Goal: Transaction & Acquisition: Book appointment/travel/reservation

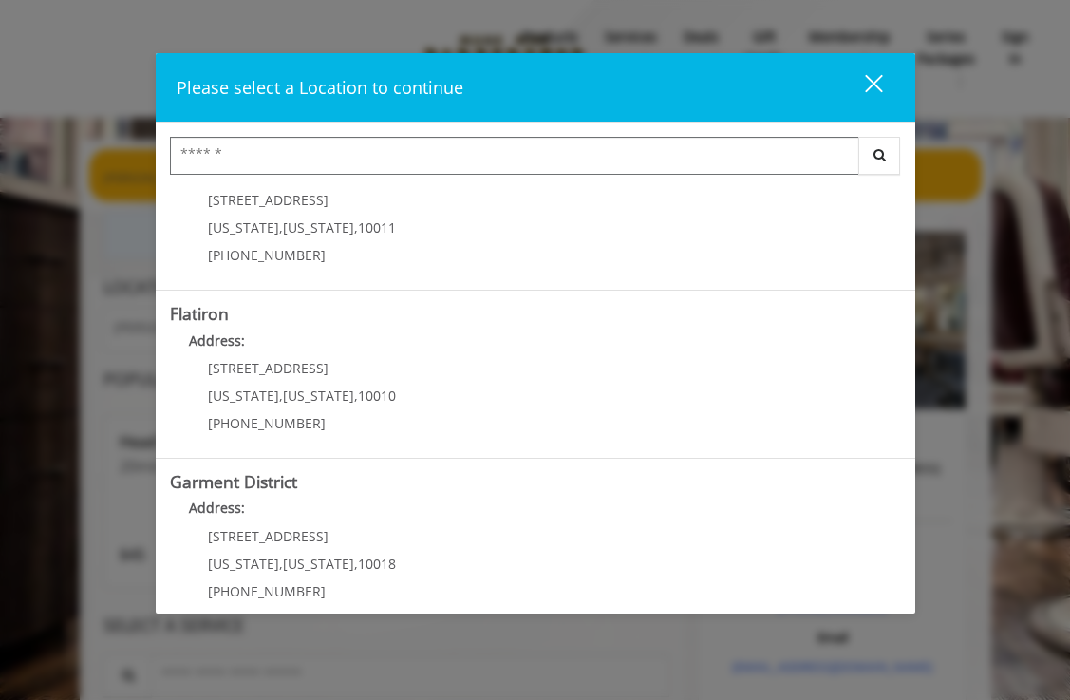
scroll to position [407, 0]
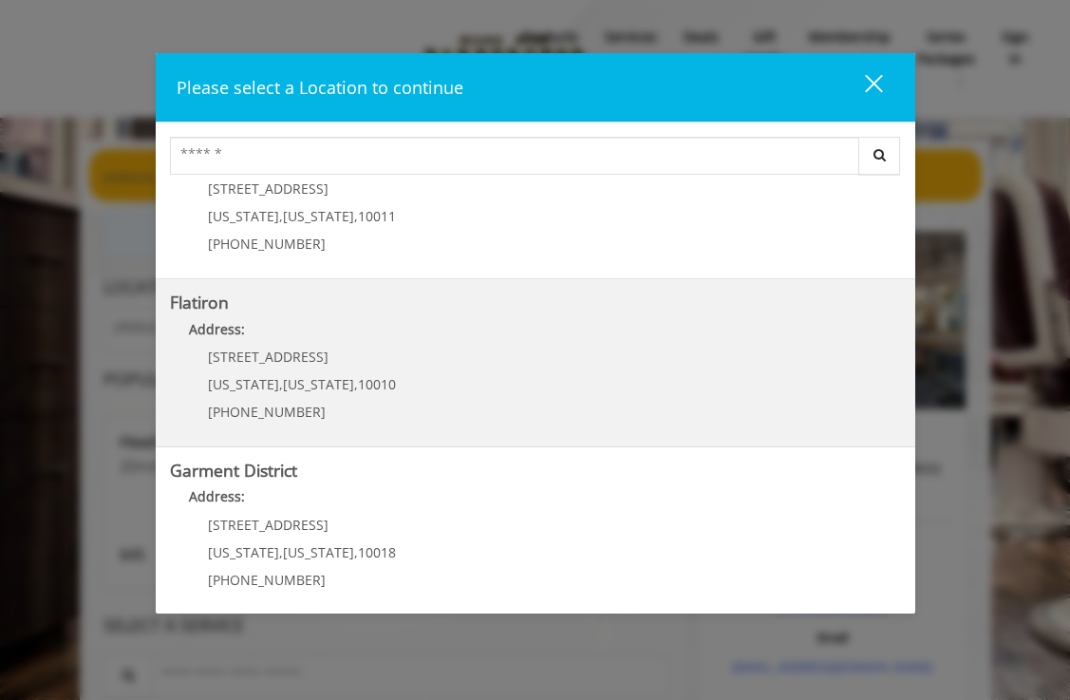
click at [445, 365] on "Flatiron Address: [STREET_ADDRESS][US_STATE][US_STATE] (917) 475-1765" at bounding box center [535, 362] width 731 height 139
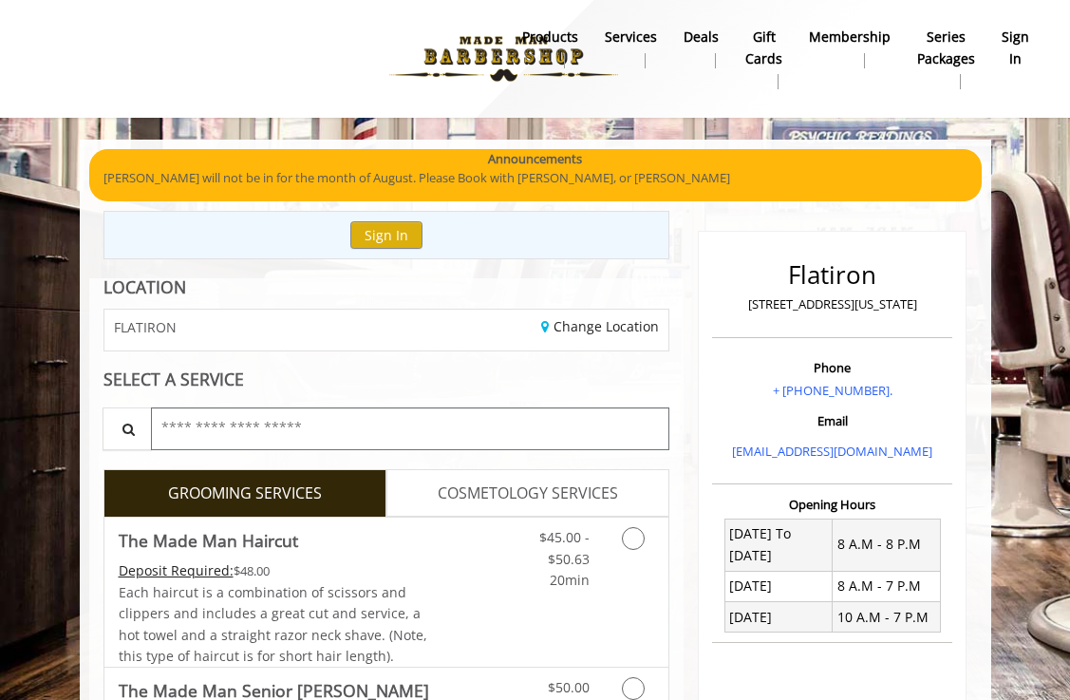
click at [346, 424] on input "text" at bounding box center [410, 428] width 519 height 43
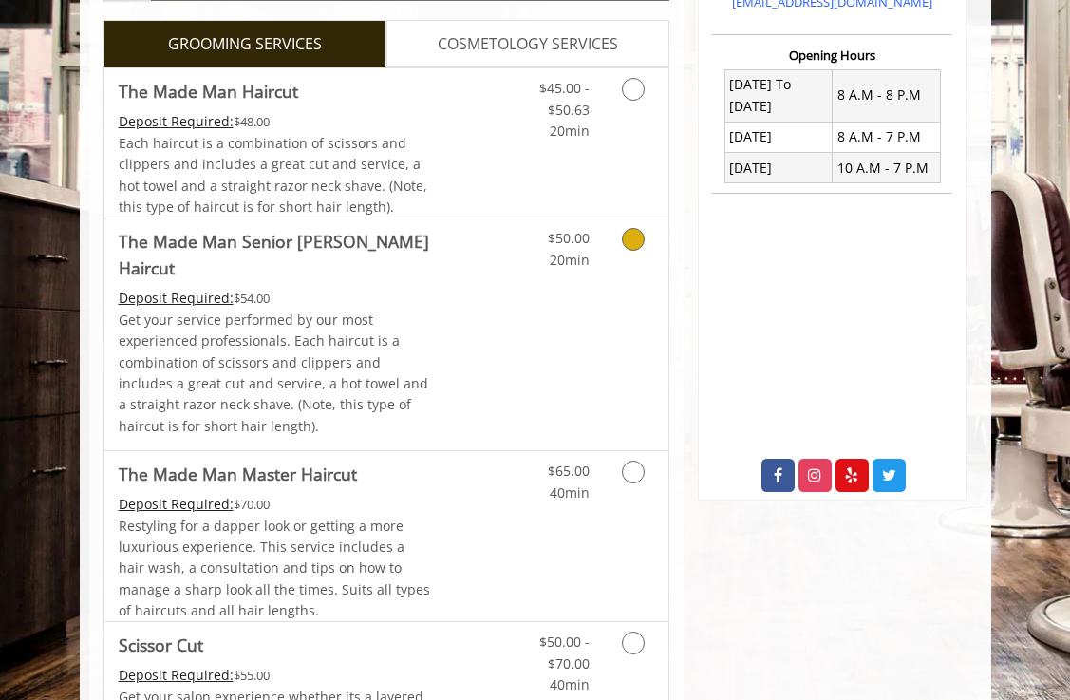
scroll to position [440, 0]
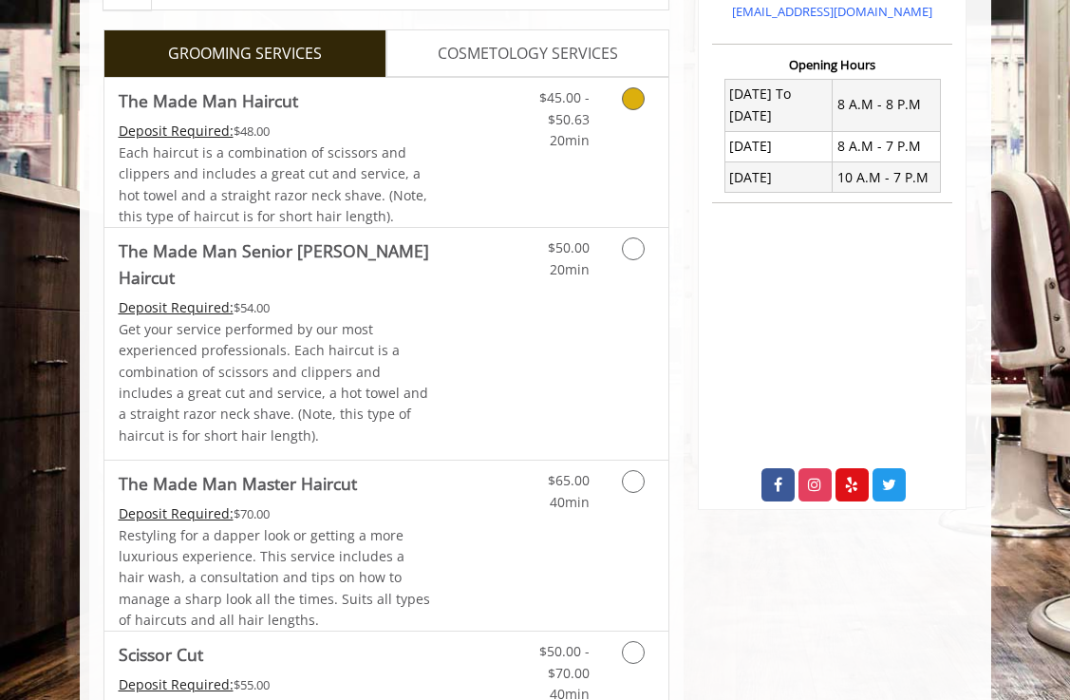
click at [530, 165] on div "$45.00 - $50.63 20min" at bounding box center [597, 152] width 141 height 149
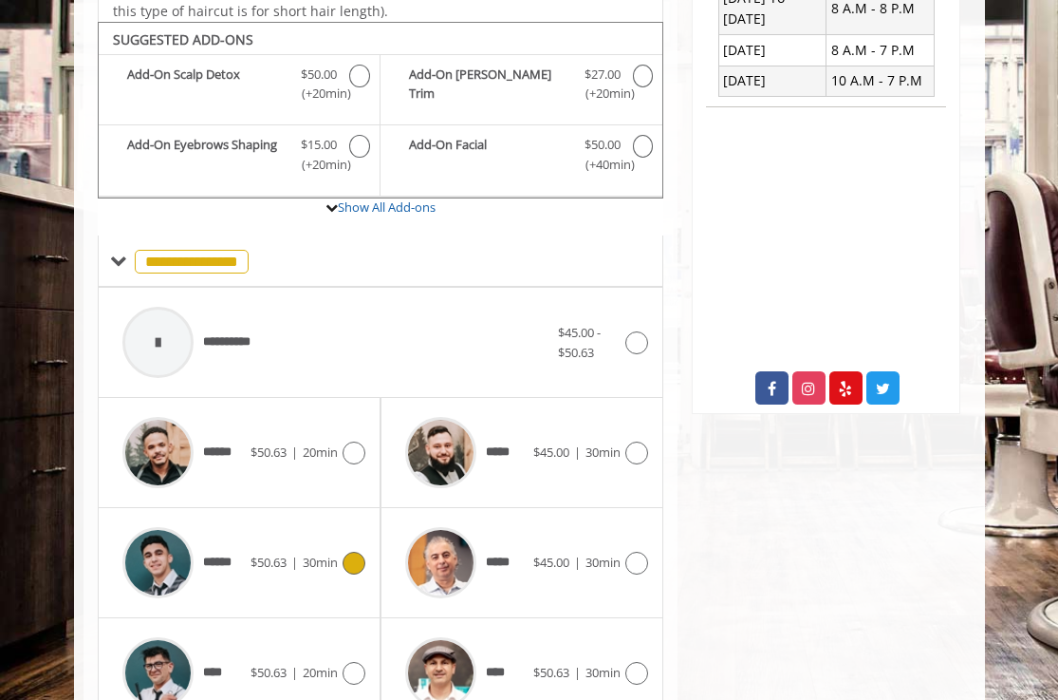
scroll to position [630, 0]
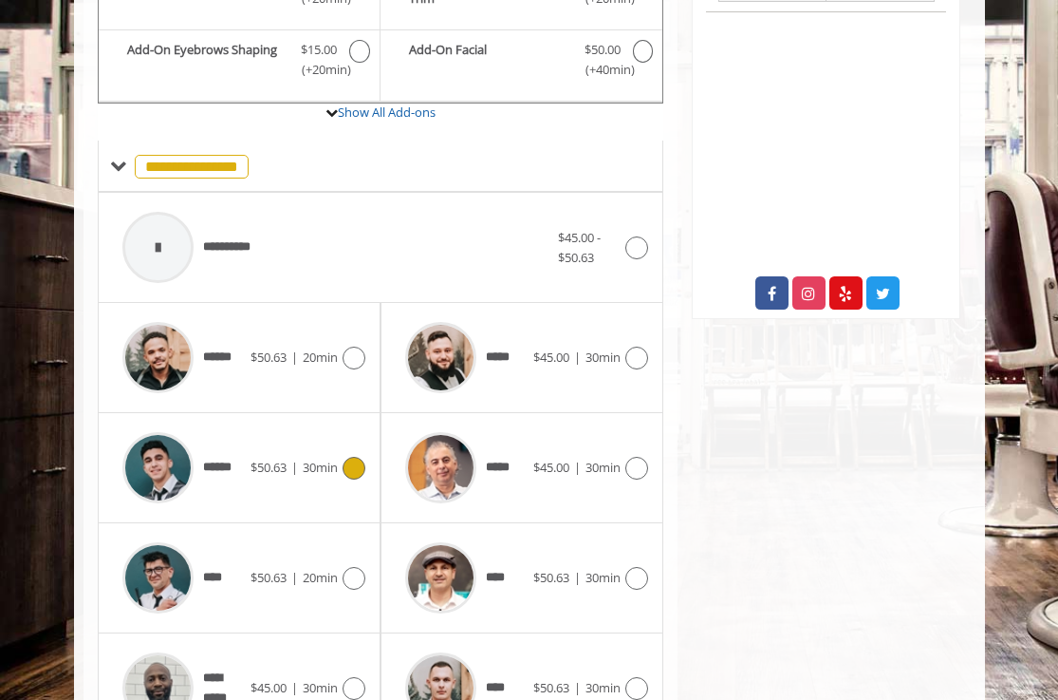
click at [316, 467] on span "30min" at bounding box center [320, 467] width 35 height 17
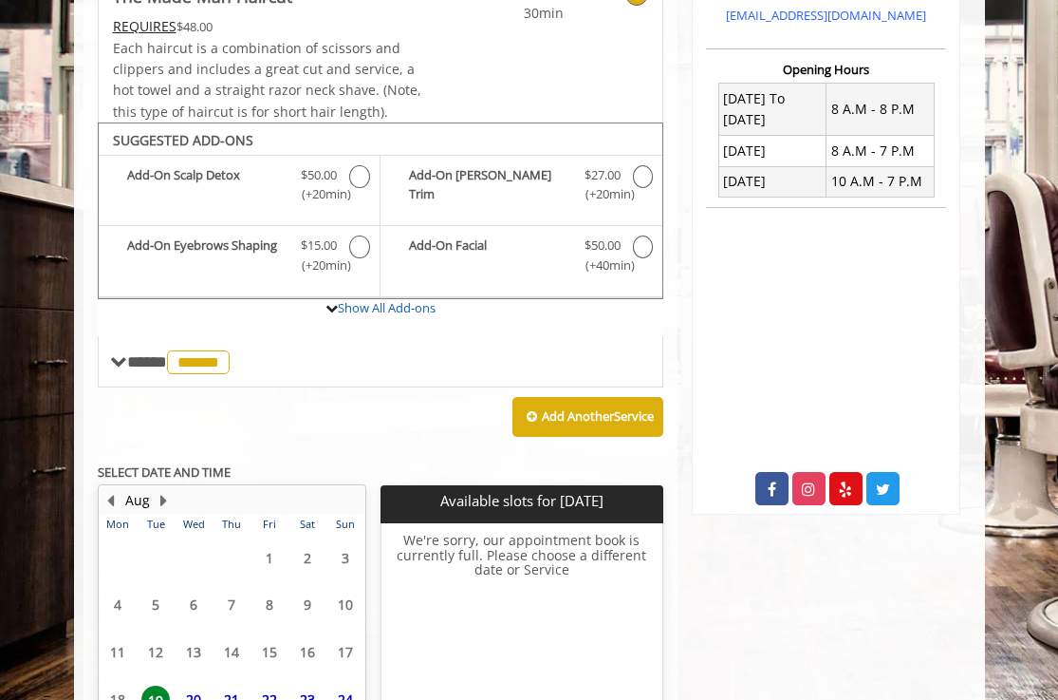
scroll to position [609, 0]
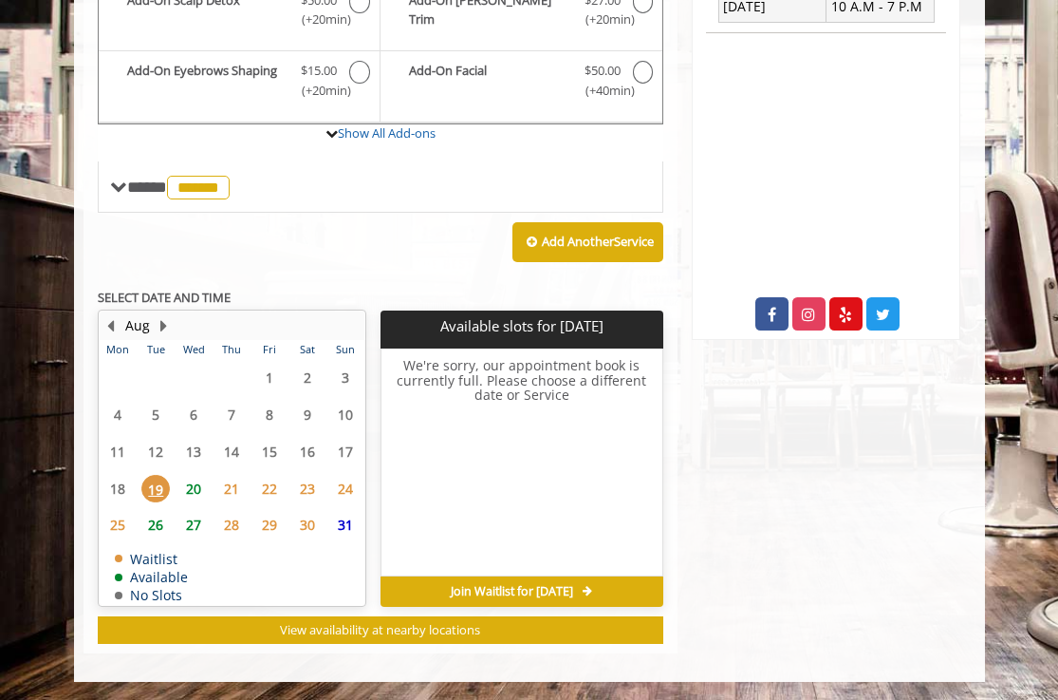
click at [195, 482] on span "20" at bounding box center [193, 489] width 28 height 28
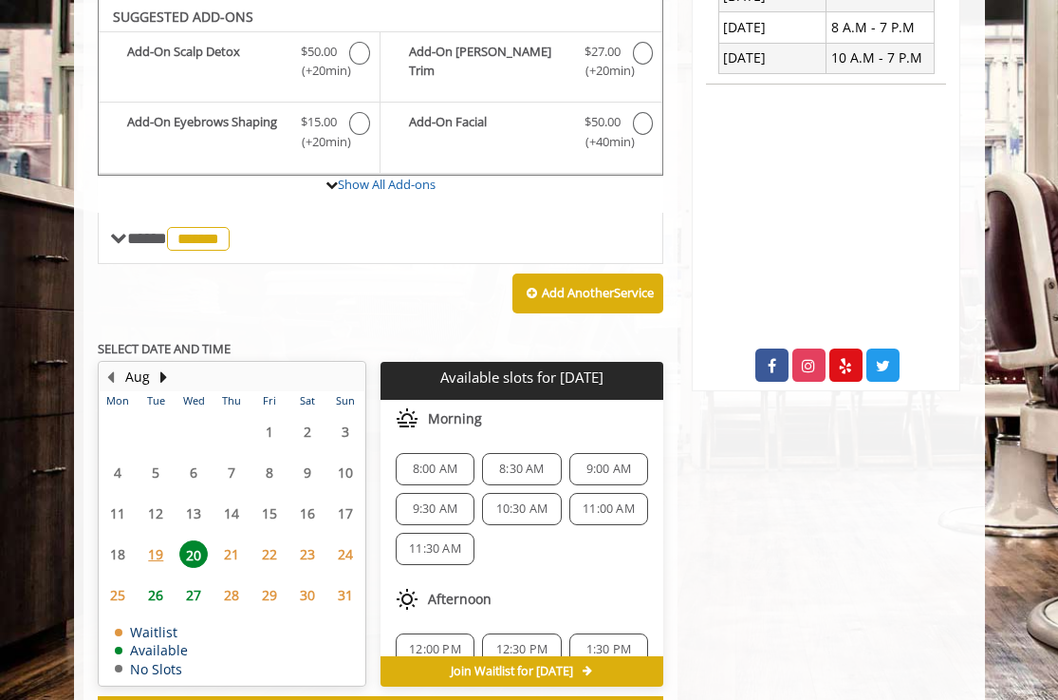
scroll to position [558, 0]
click at [153, 551] on span "19" at bounding box center [155, 554] width 28 height 28
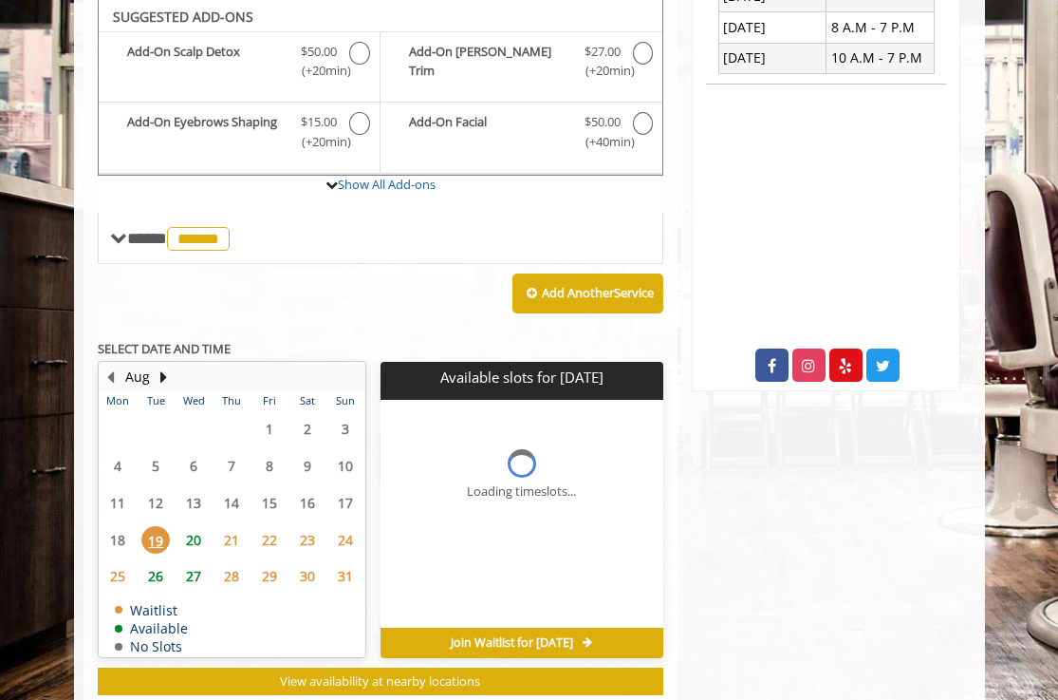
scroll to position [609, 0]
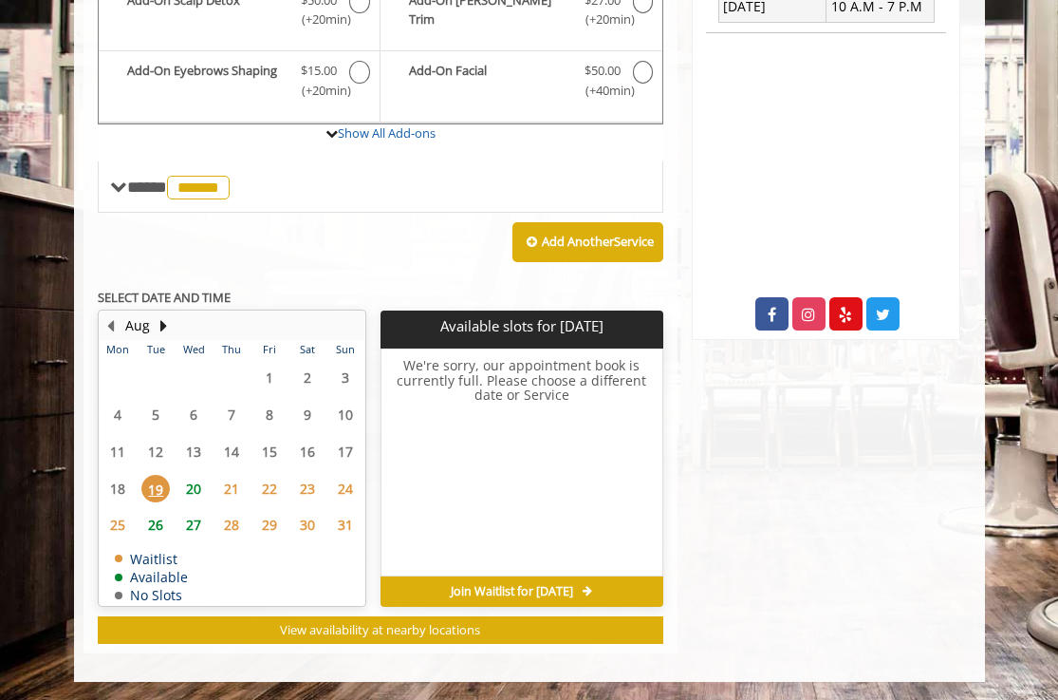
click at [191, 490] on span "20" at bounding box center [193, 489] width 28 height 28
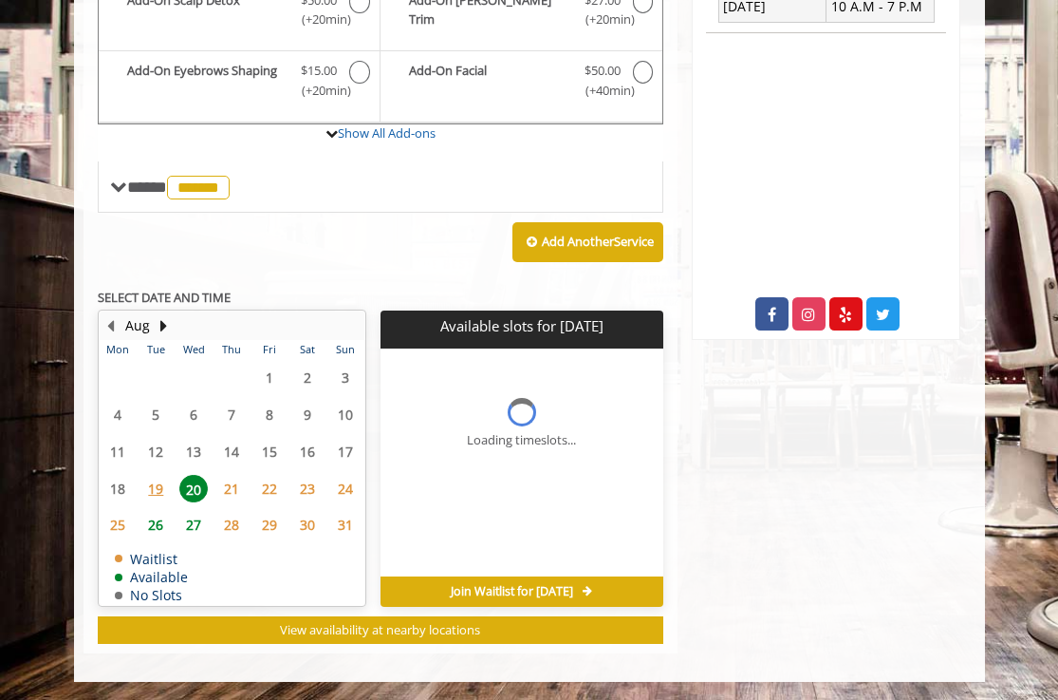
scroll to position [638, 0]
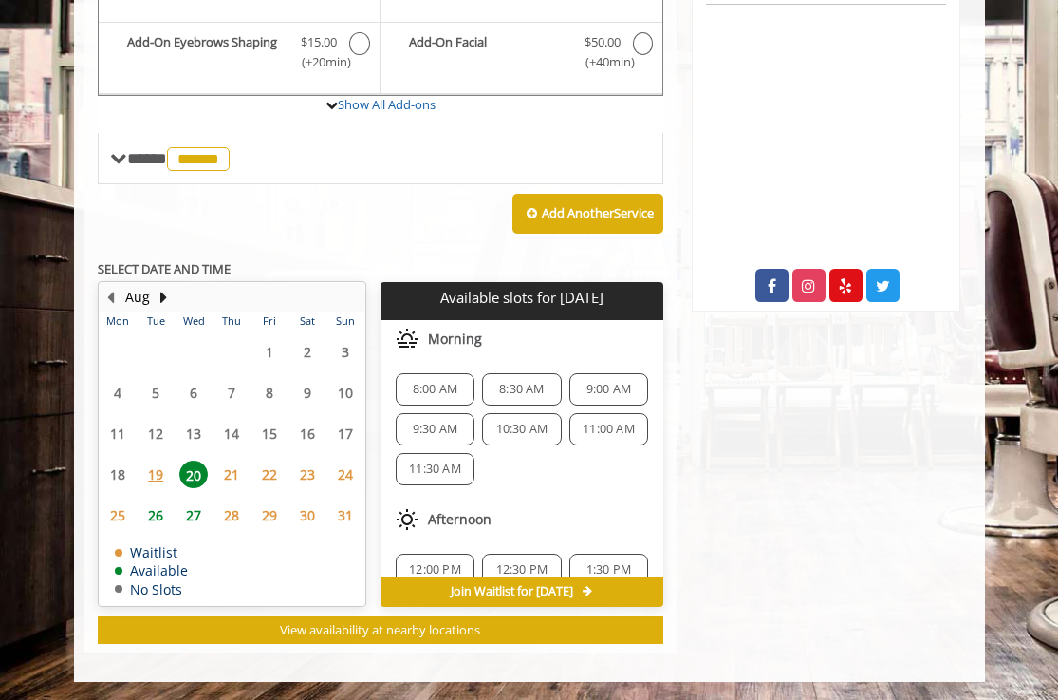
click at [225, 469] on span "21" at bounding box center [231, 474] width 28 height 28
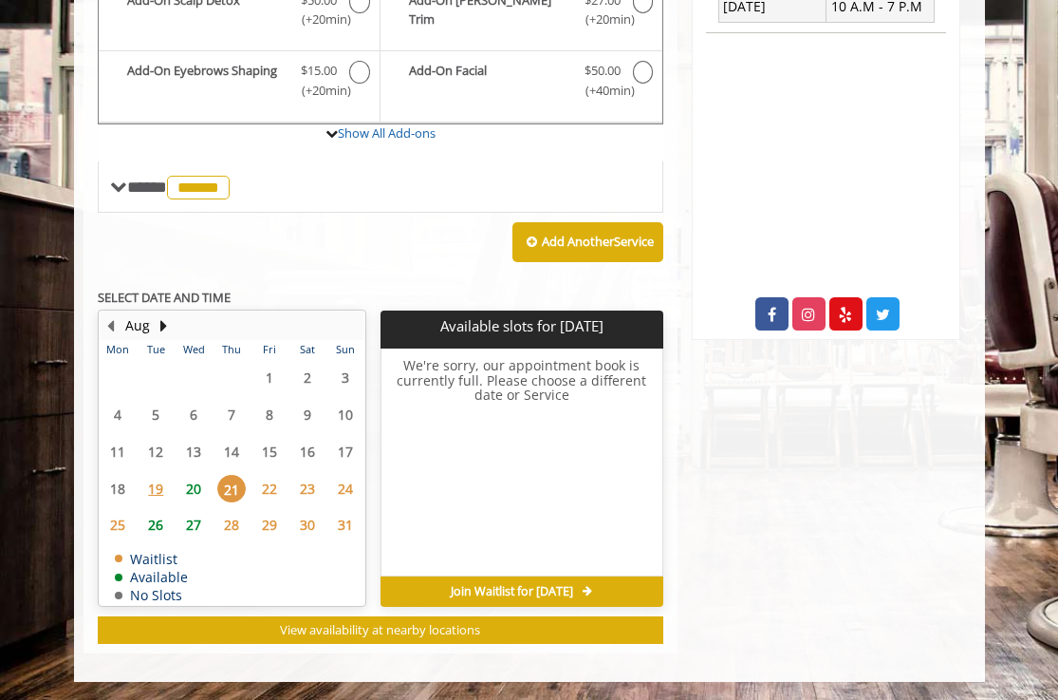
click at [271, 493] on span "22" at bounding box center [269, 489] width 28 height 28
click at [311, 494] on span "23" at bounding box center [307, 489] width 28 height 28
click at [197, 477] on span "20" at bounding box center [193, 489] width 28 height 28
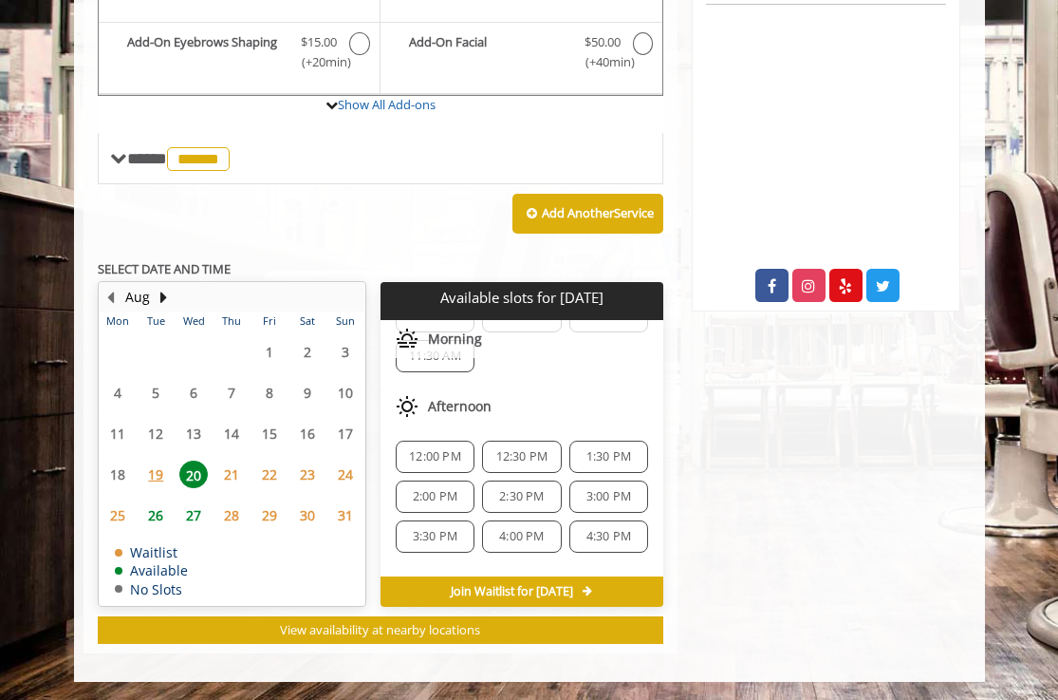
scroll to position [119, 0]
click at [596, 448] on span "1:30 PM" at bounding box center [609, 450] width 45 height 15
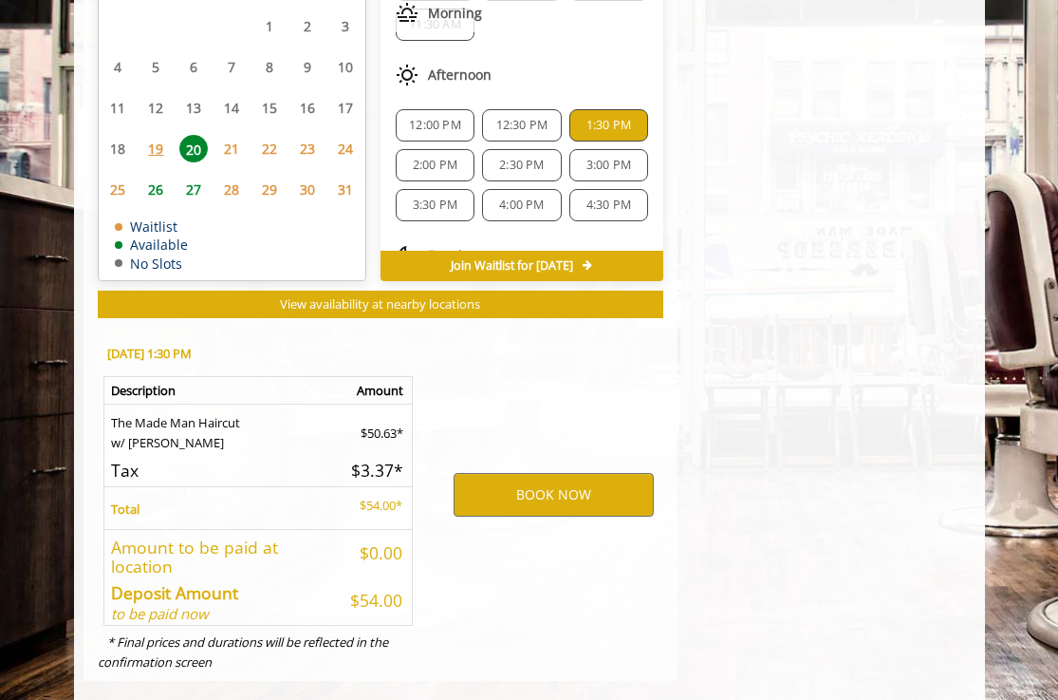
scroll to position [991, 0]
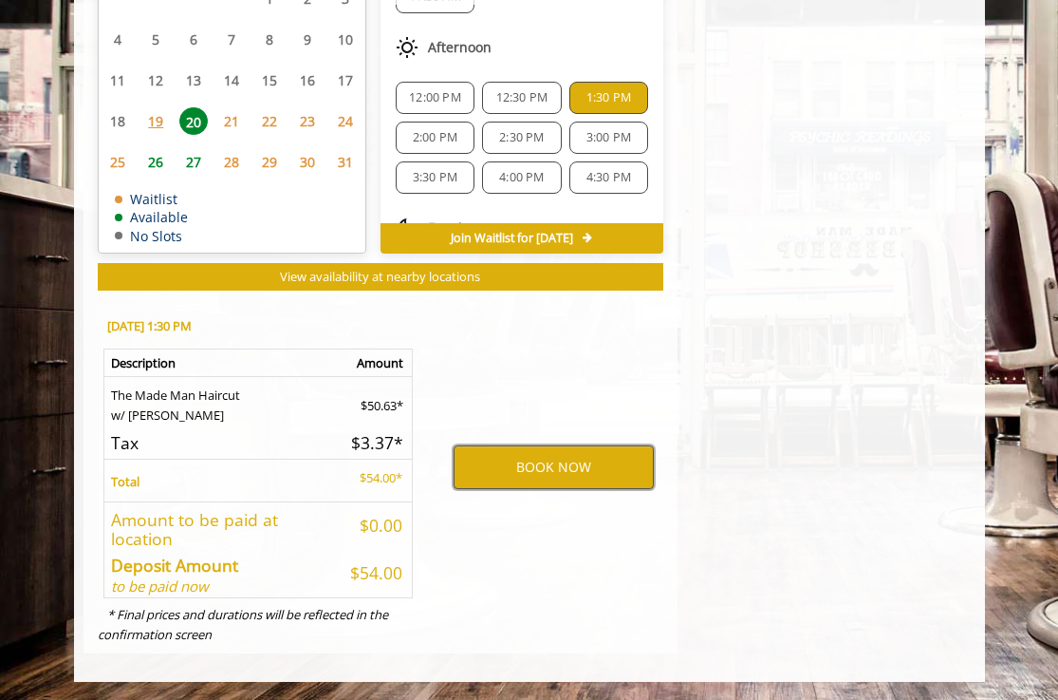
click at [602, 463] on button "BOOK NOW" at bounding box center [554, 467] width 200 height 44
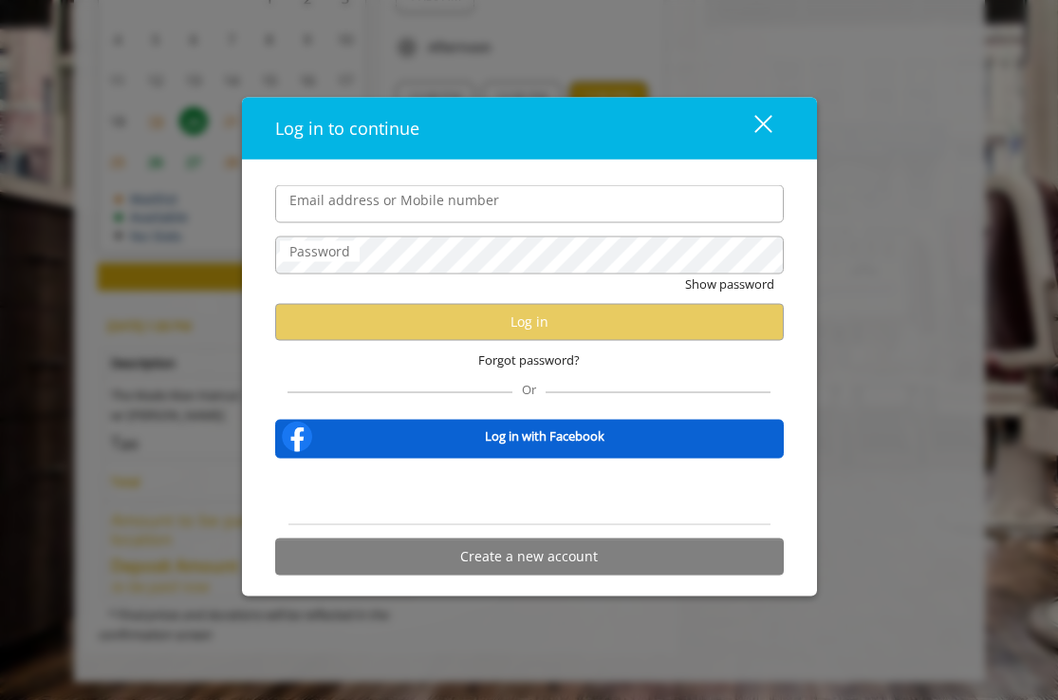
type input "**********"
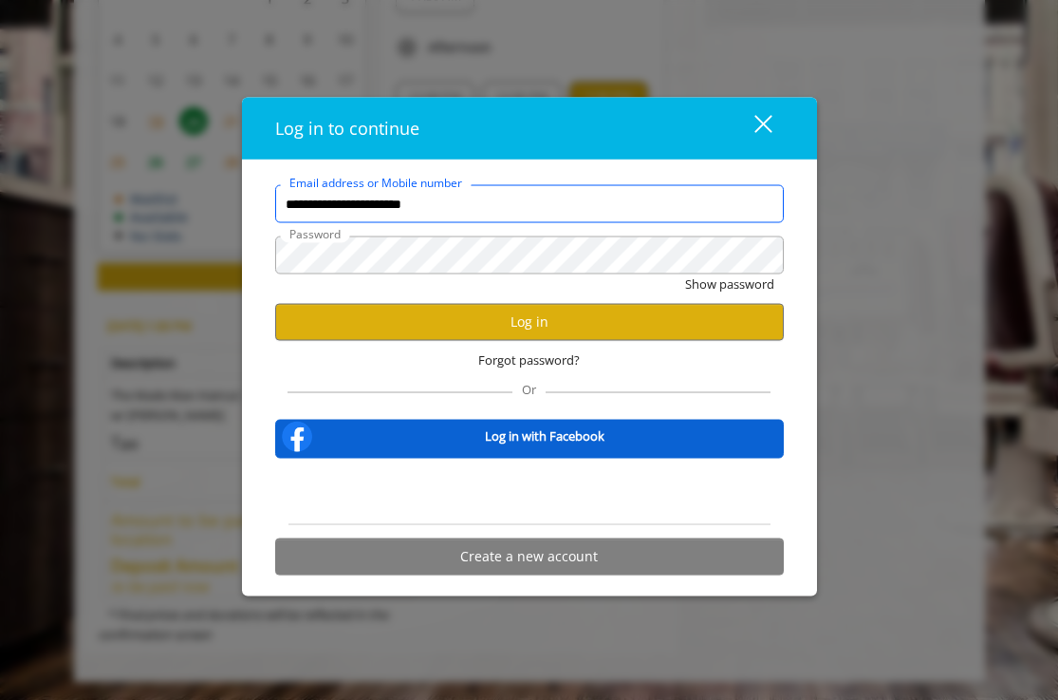
scroll to position [0, 0]
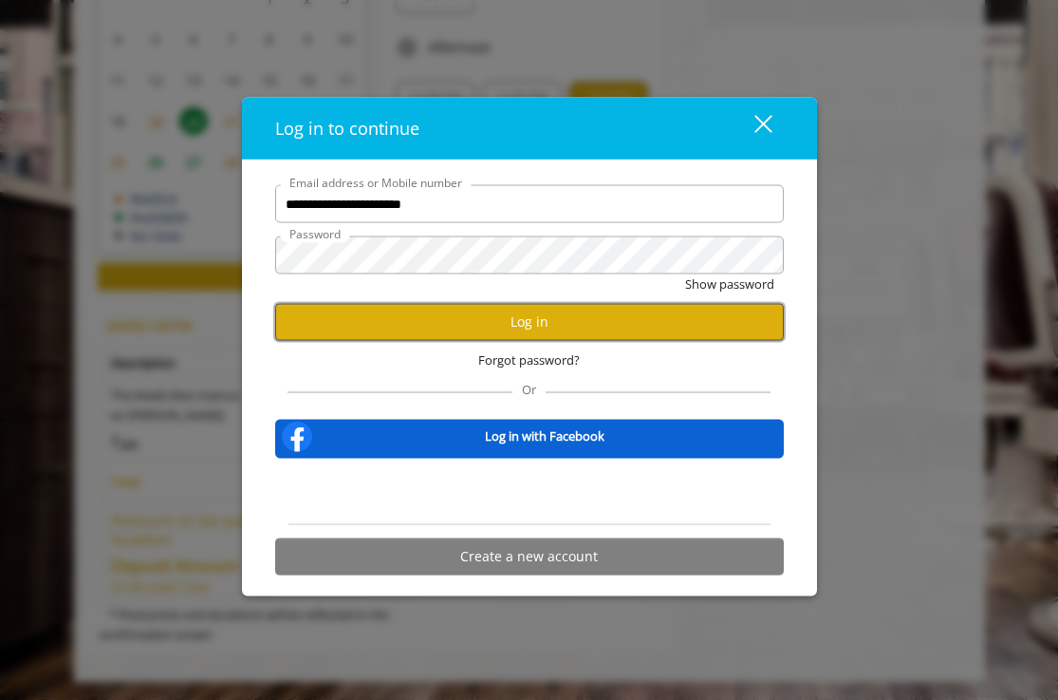
click at [533, 321] on button "Log in" at bounding box center [529, 321] width 509 height 37
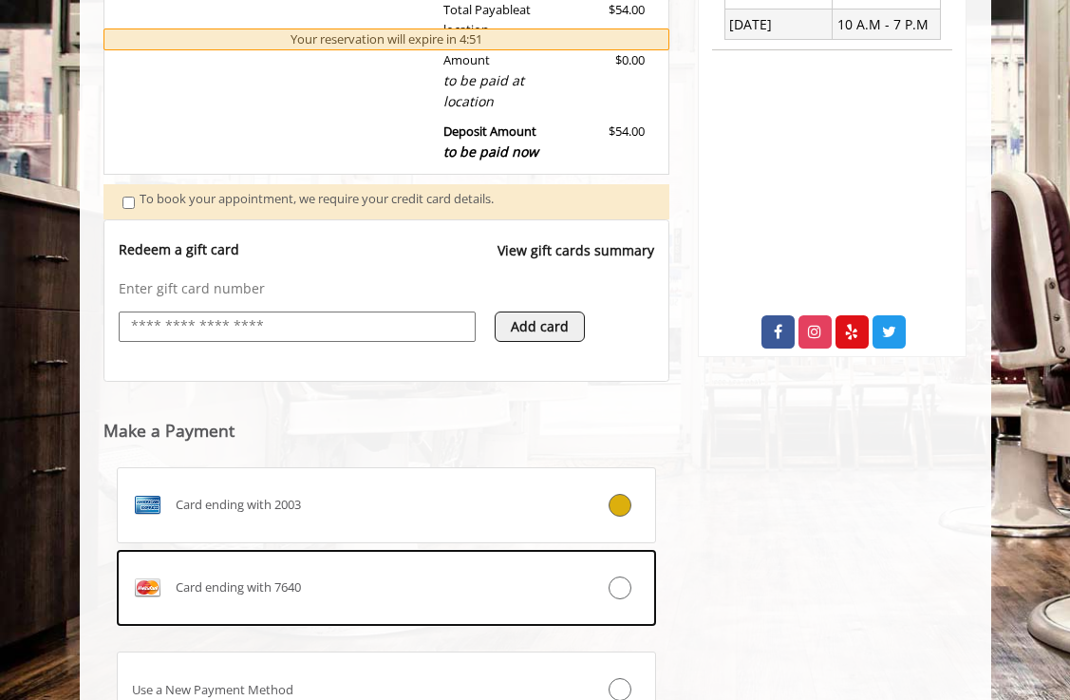
scroll to position [649, 0]
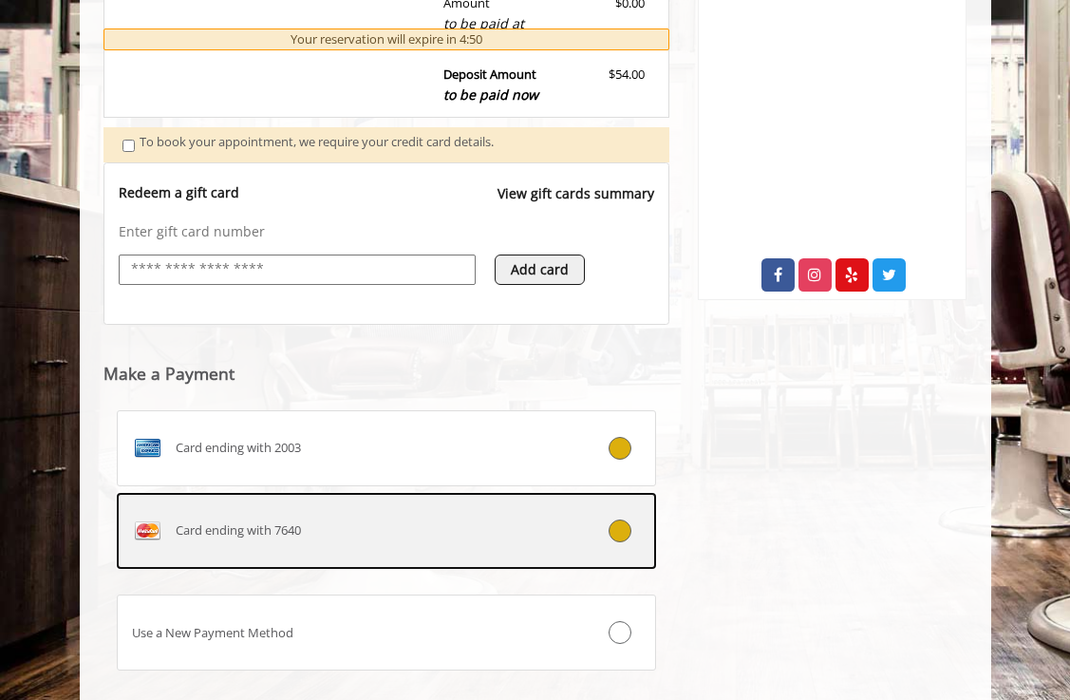
click at [301, 528] on span "Card ending with 7640" at bounding box center [238, 530] width 125 height 20
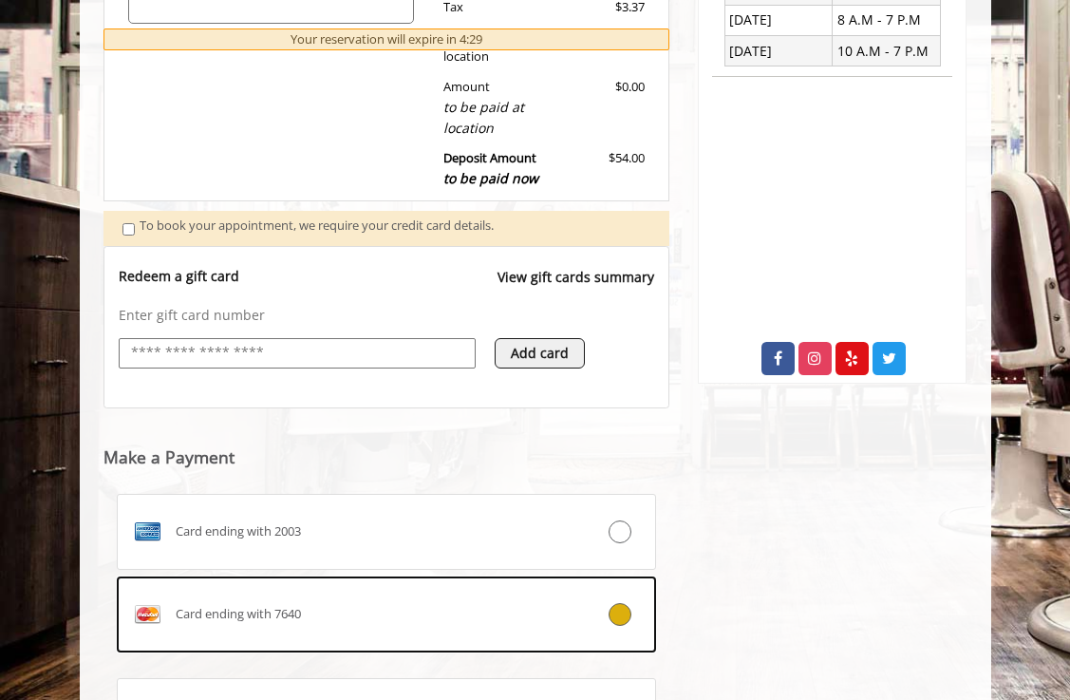
scroll to position [758, 0]
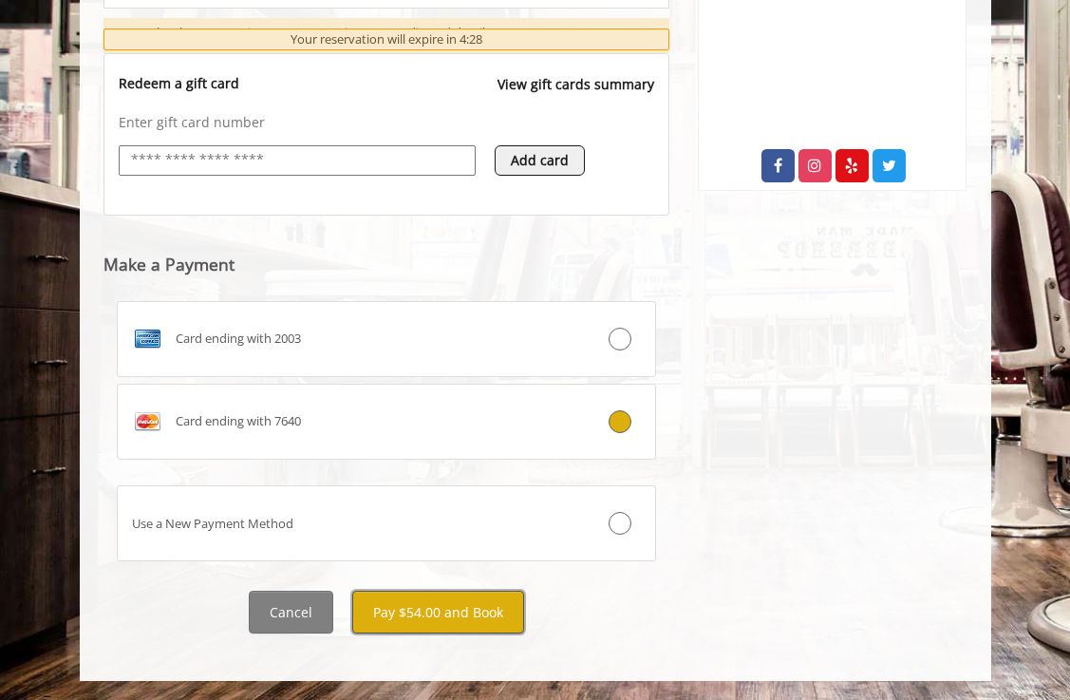
click at [479, 617] on button "Pay $54.00 and Book" at bounding box center [438, 611] width 172 height 43
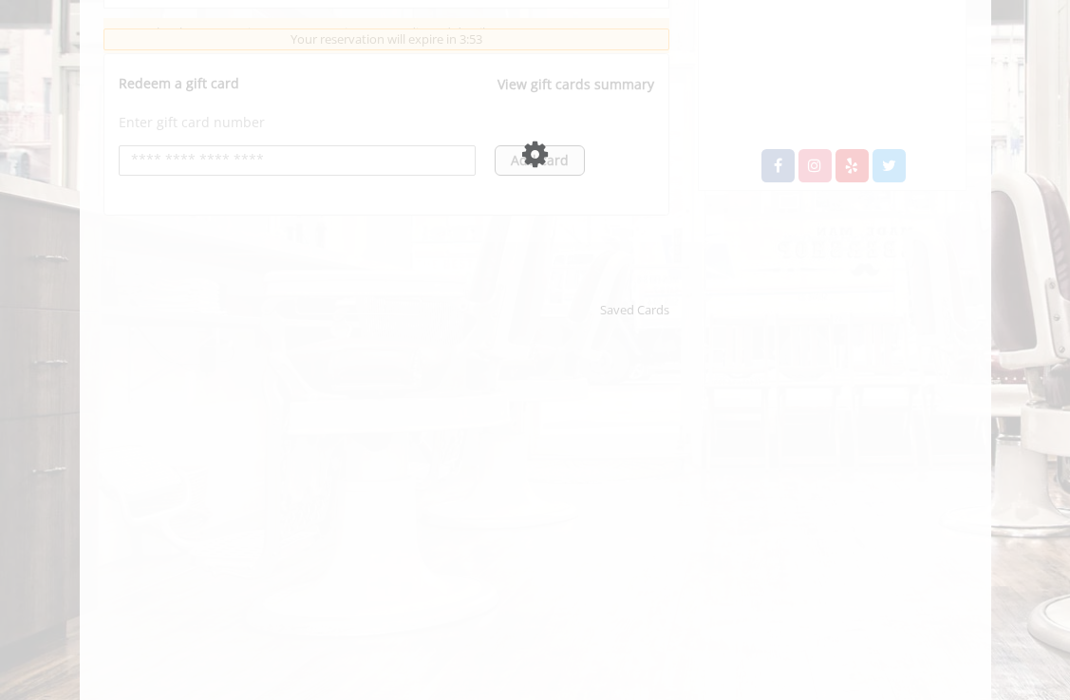
scroll to position [0, 0]
